Goal: Find specific page/section: Find specific page/section

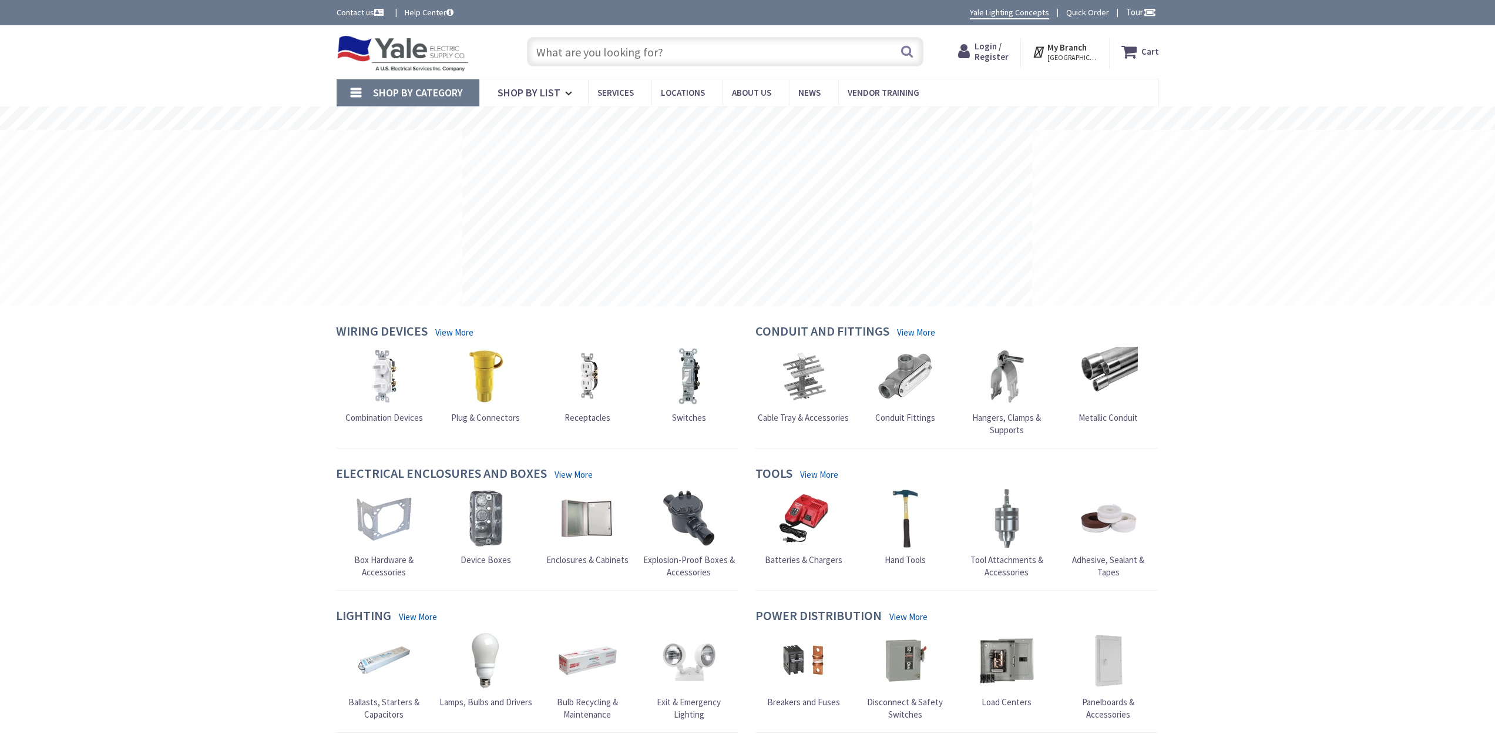
click at [677, 48] on input "text" at bounding box center [725, 51] width 397 height 29
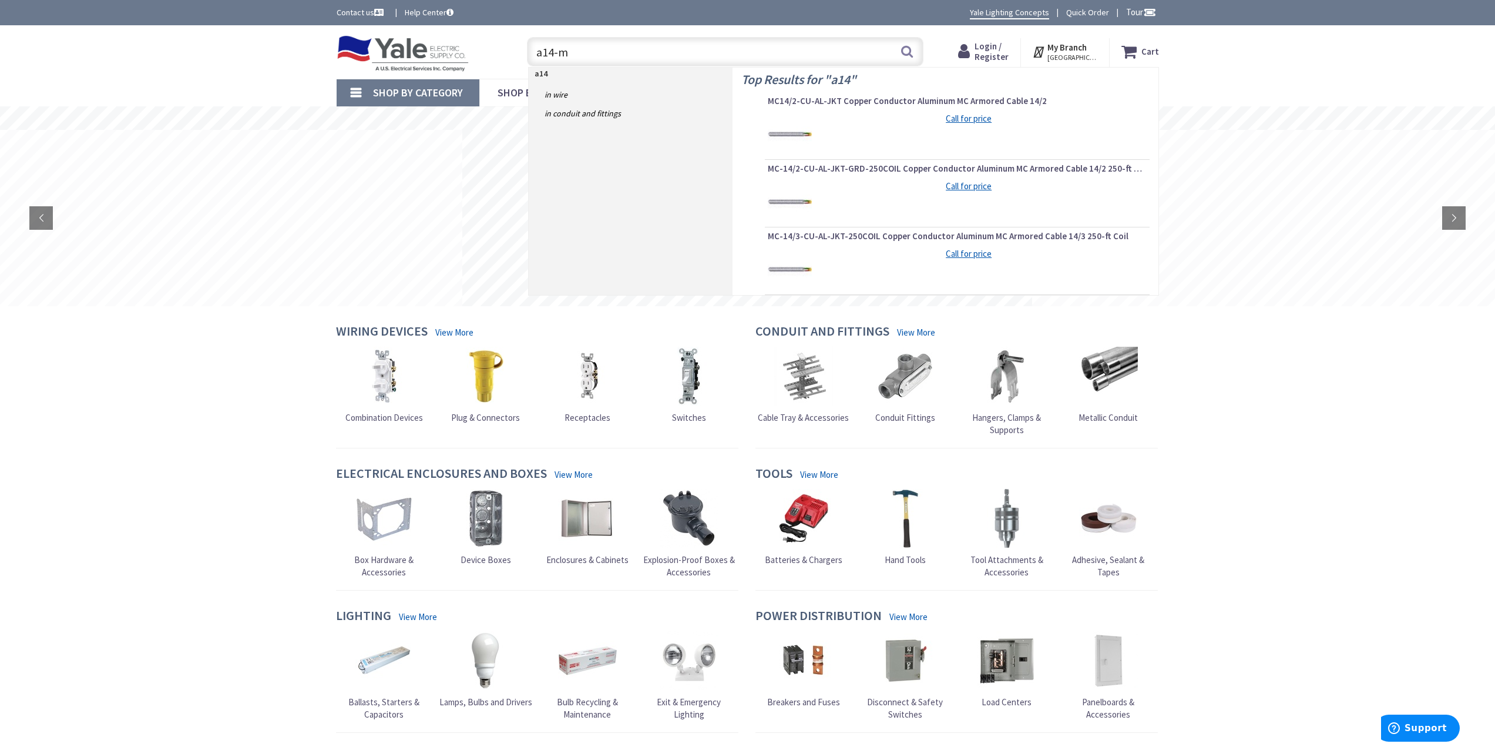
type input "a14-m8"
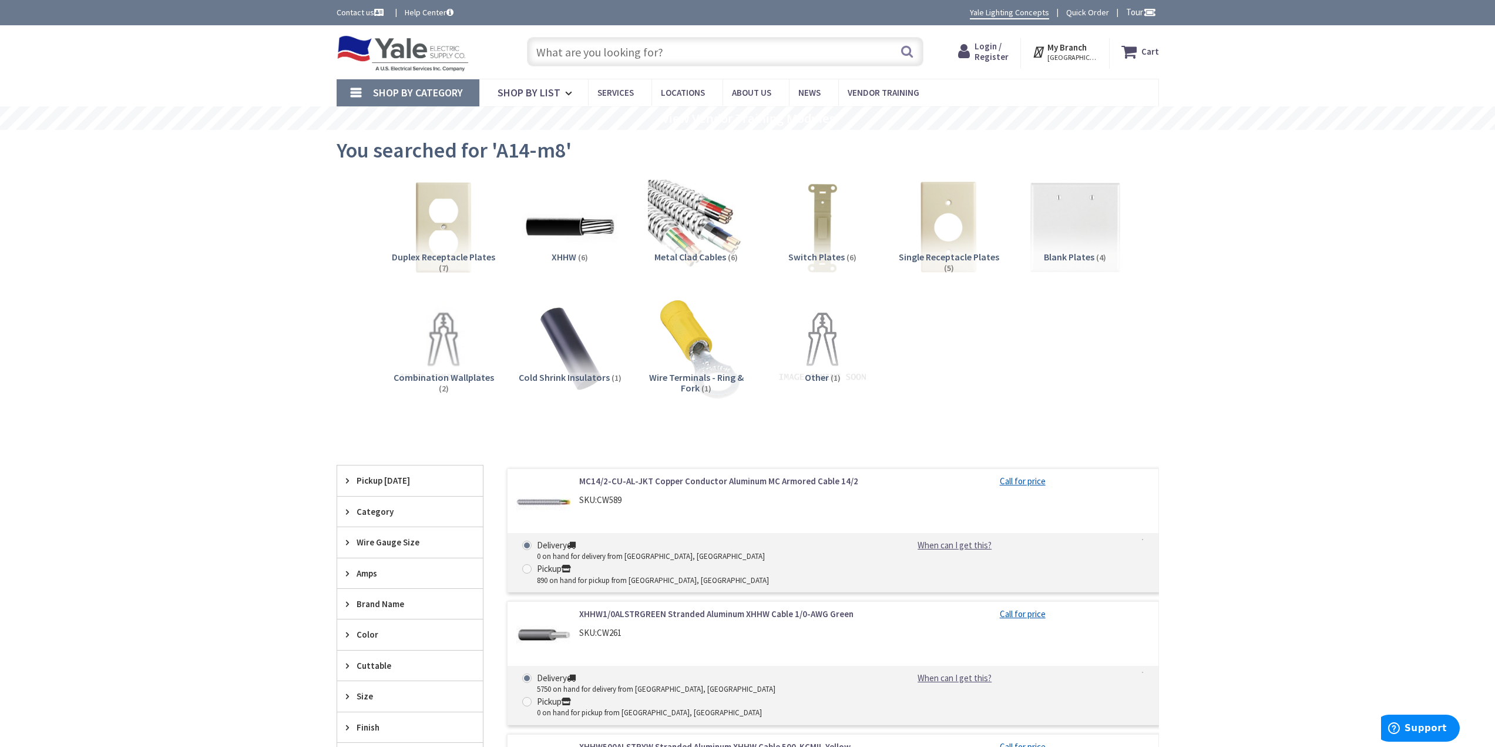
click at [680, 354] on img at bounding box center [696, 347] width 106 height 106
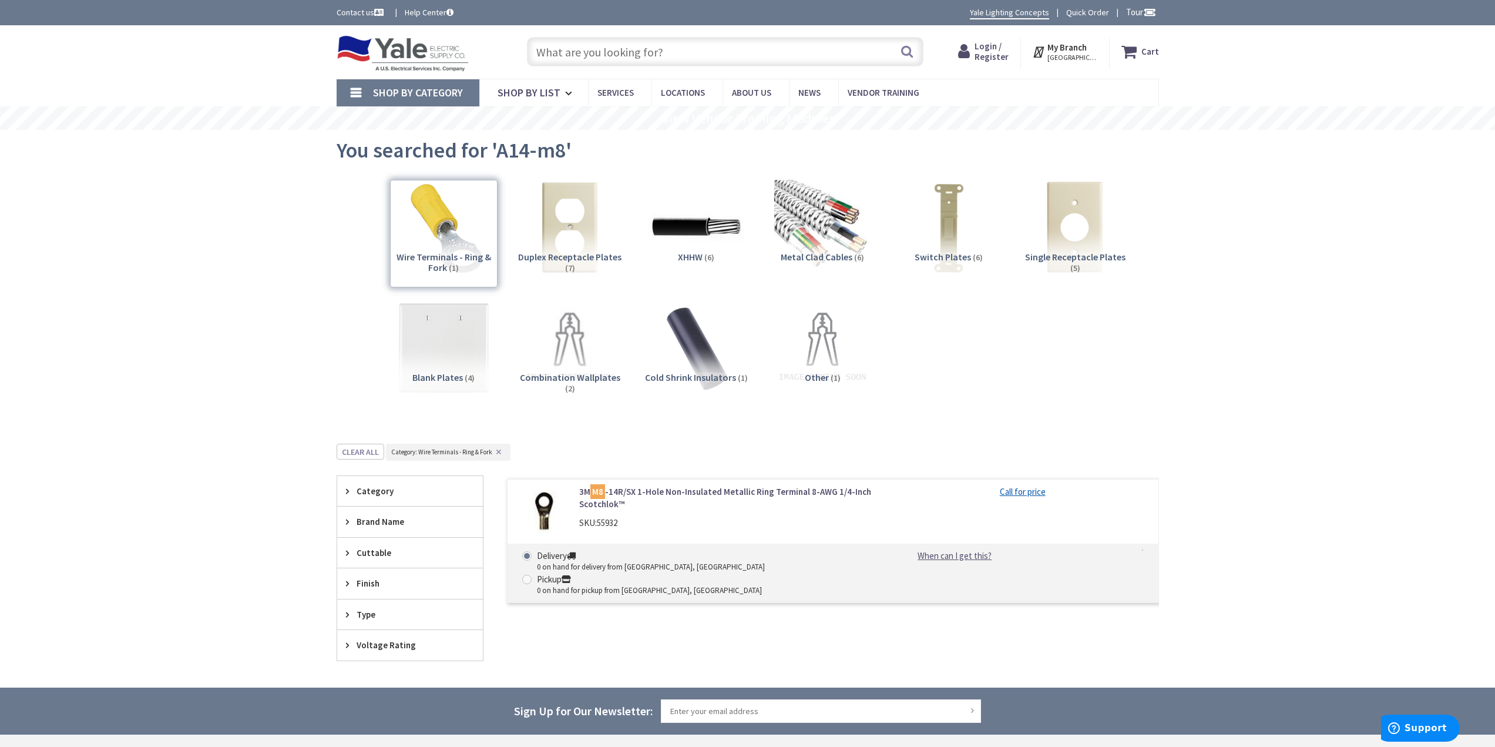
click at [621, 54] on input "text" at bounding box center [725, 51] width 397 height 29
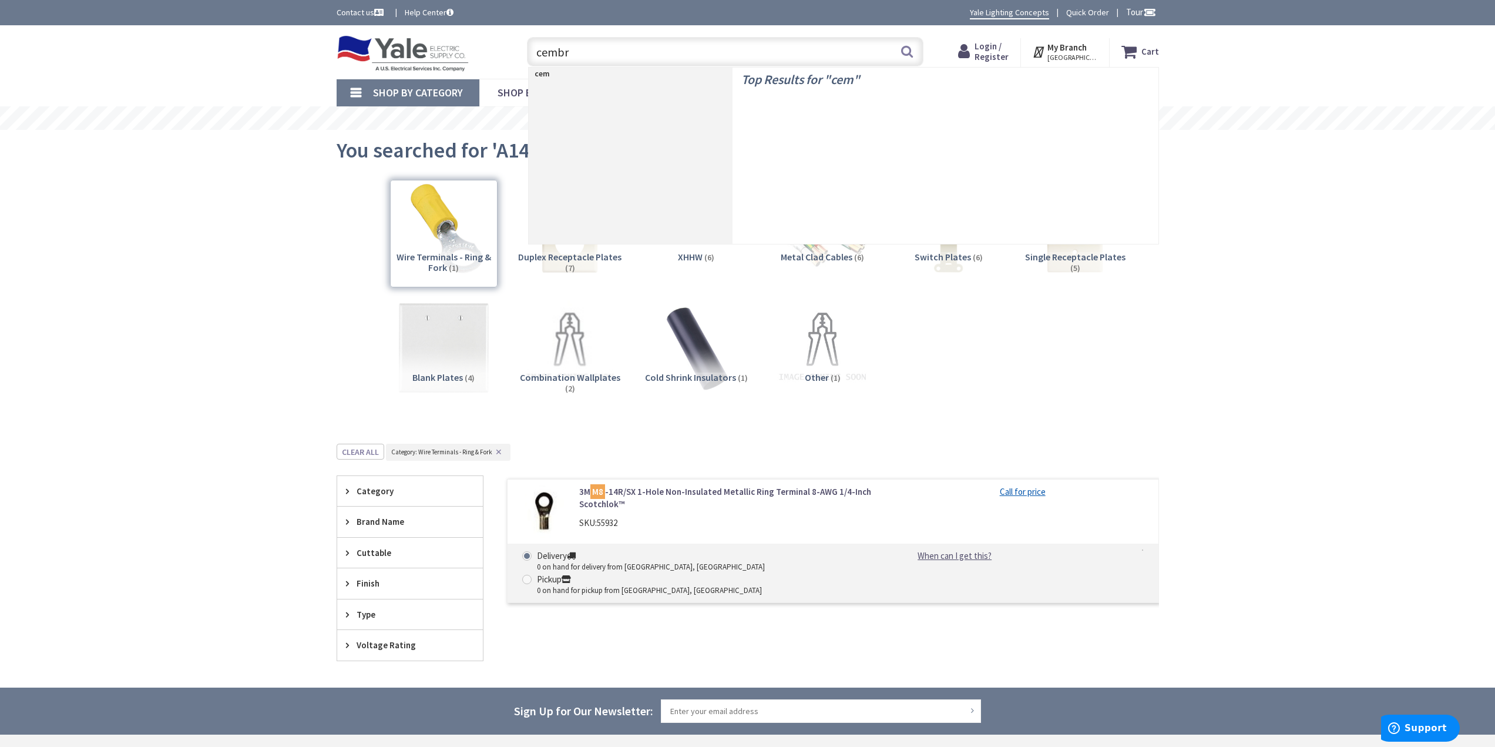
type input "cembre"
